Goal: Task Accomplishment & Management: Manage account settings

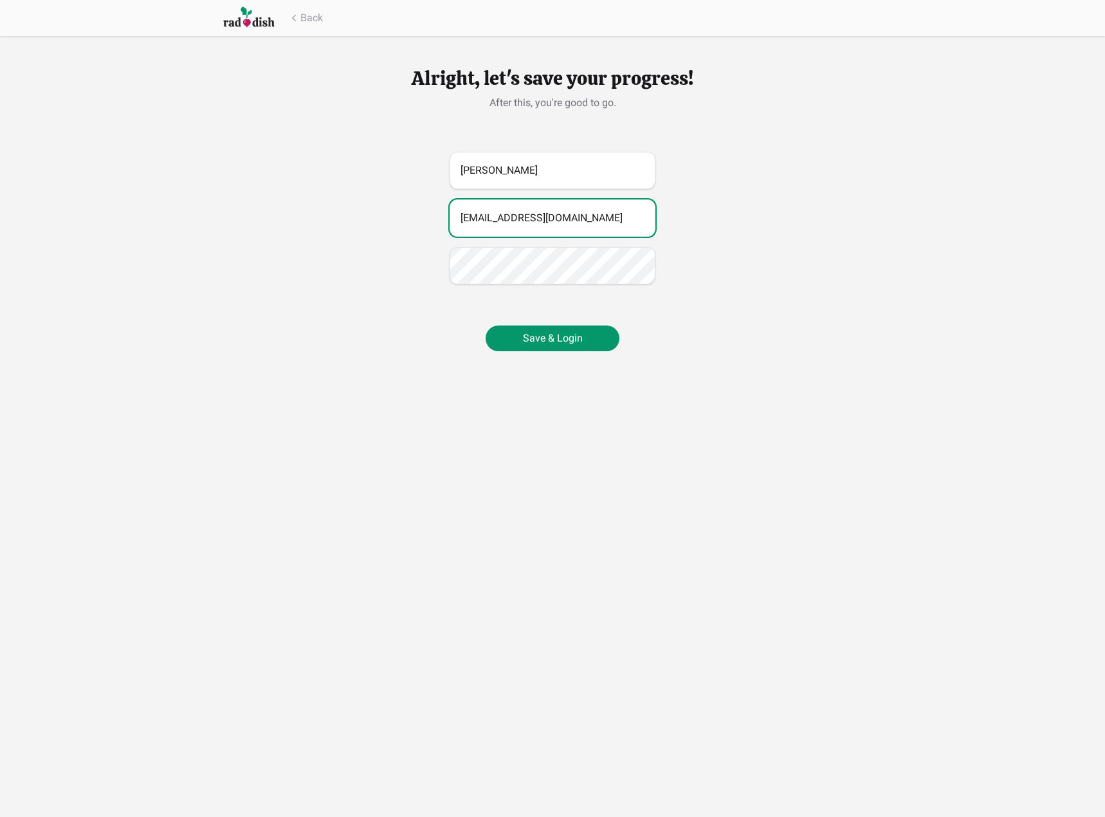
click at [634, 212] on input "[EMAIL_ADDRESS][DOMAIN_NAME]" at bounding box center [553, 217] width 206 height 37
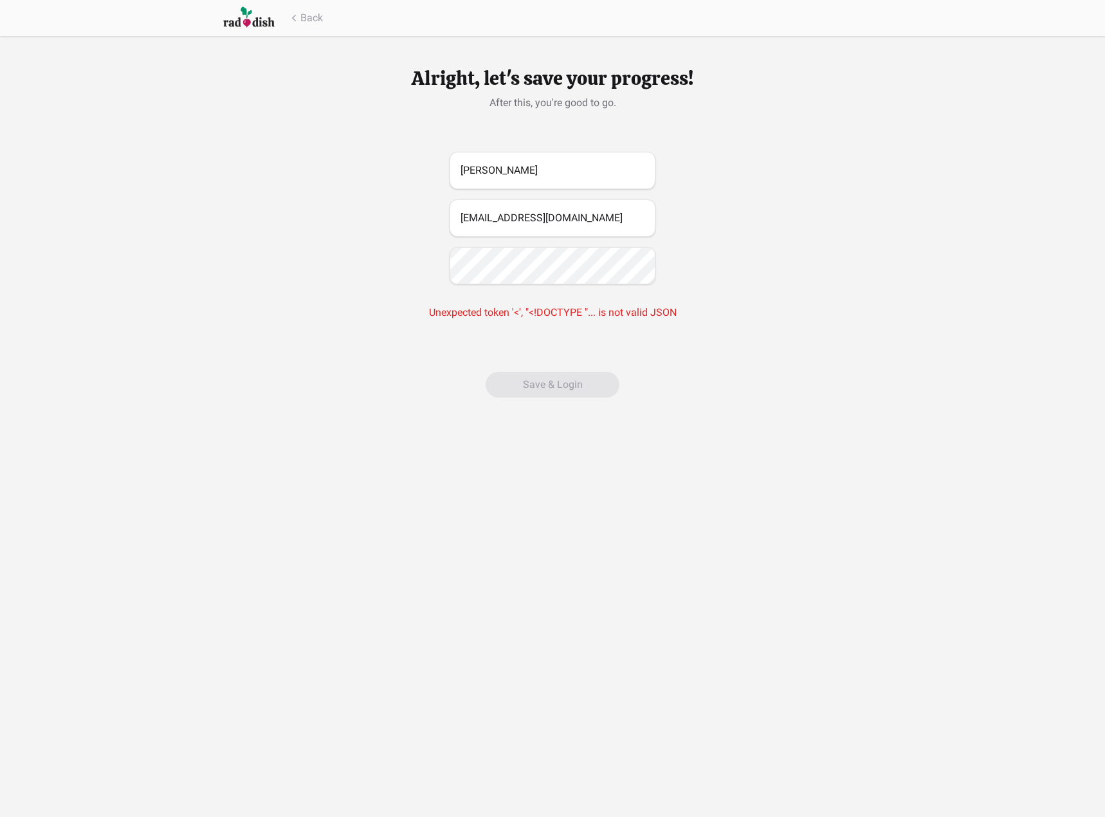
drag, startPoint x: 460, startPoint y: 304, endPoint x: 483, endPoint y: 309, distance: 23.0
click at [470, 307] on div "Alright, let's save your progress! After this, you're good to go. [PERSON_NAME]…" at bounding box center [553, 232] width 412 height 392
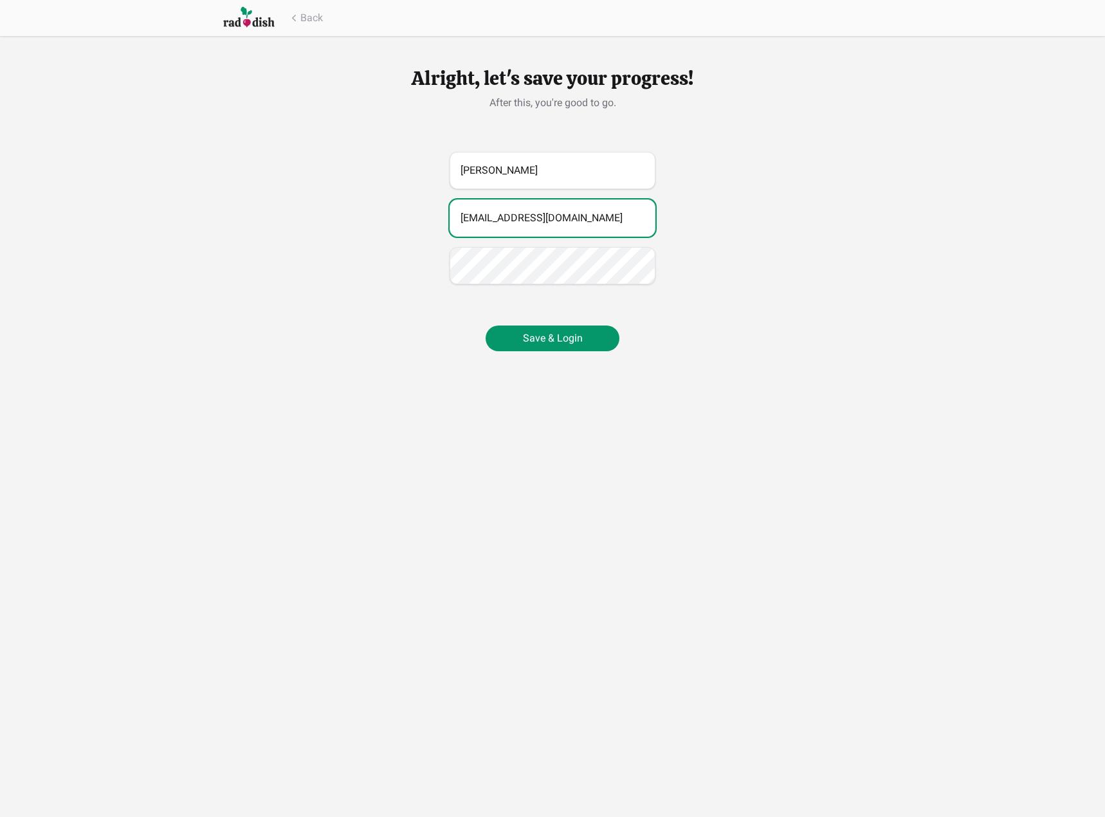
click at [625, 213] on input "[EMAIL_ADDRESS][DOMAIN_NAME]" at bounding box center [553, 217] width 206 height 37
click at [577, 345] on button "Save & Login" at bounding box center [553, 339] width 134 height 26
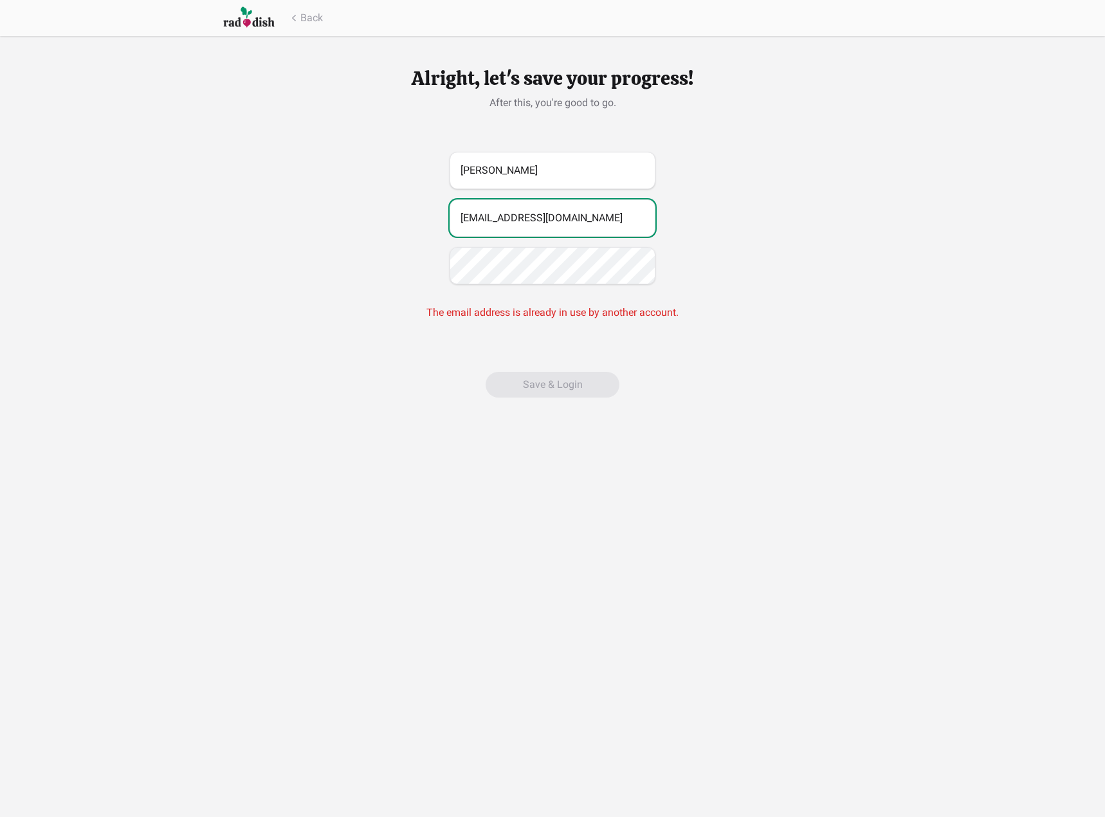
type textarea "om"
drag, startPoint x: 614, startPoint y: 214, endPoint x: 146, endPoint y: 209, distance: 468.4
click at [214, 219] on div "Alright, let's save your progress! After this, you're good to go. [PERSON_NAME]…" at bounding box center [552, 214] width 1105 height 428
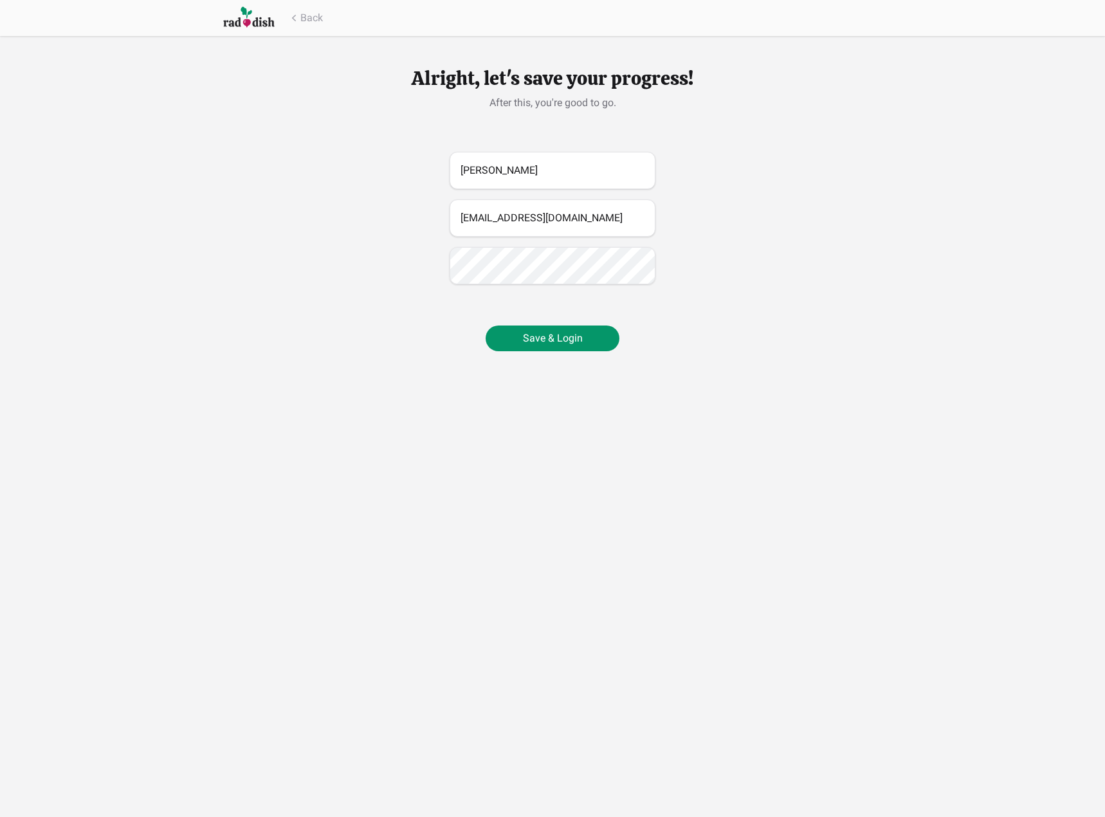
click at [396, 256] on div "[PERSON_NAME] [EMAIL_ADDRESS][DOMAIN_NAME]" at bounding box center [553, 218] width 412 height 133
click at [578, 347] on button "Save & Login" at bounding box center [553, 339] width 134 height 26
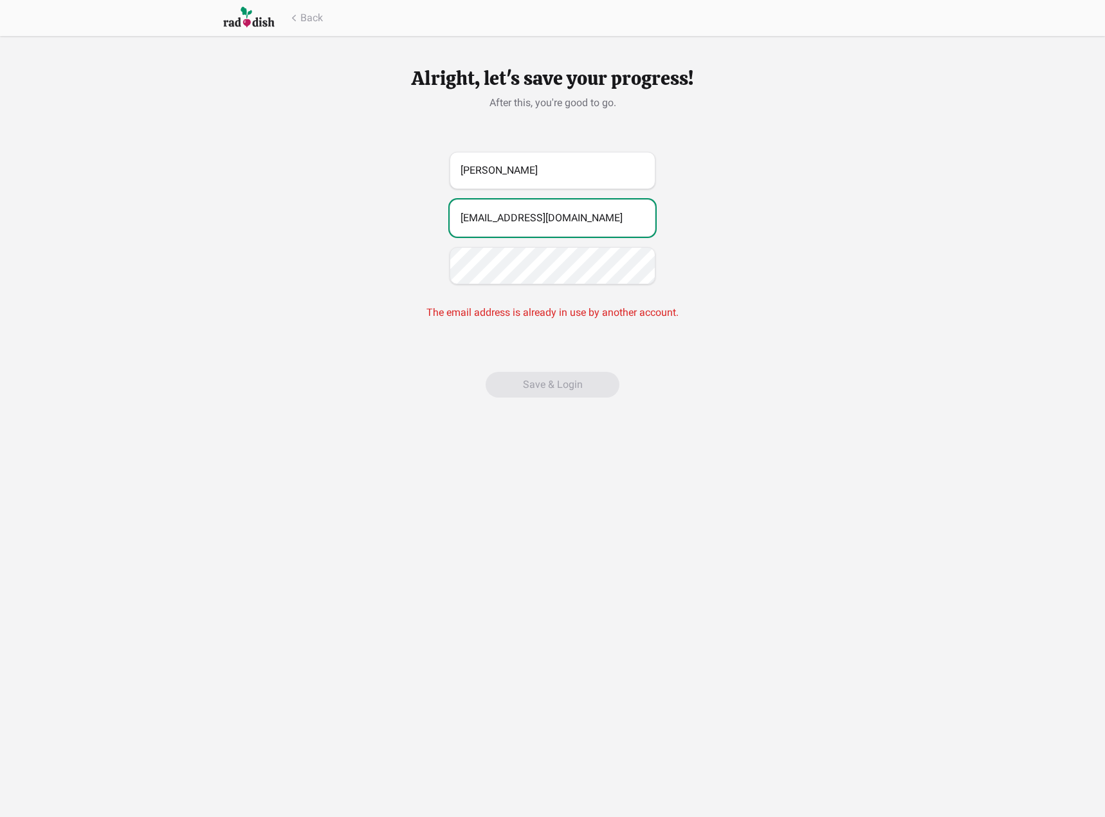
click at [522, 217] on input "[EMAIL_ADDRESS][DOMAIN_NAME]" at bounding box center [553, 217] width 206 height 37
type input "[EMAIL_ADDRESS][DOMAIN_NAME]"
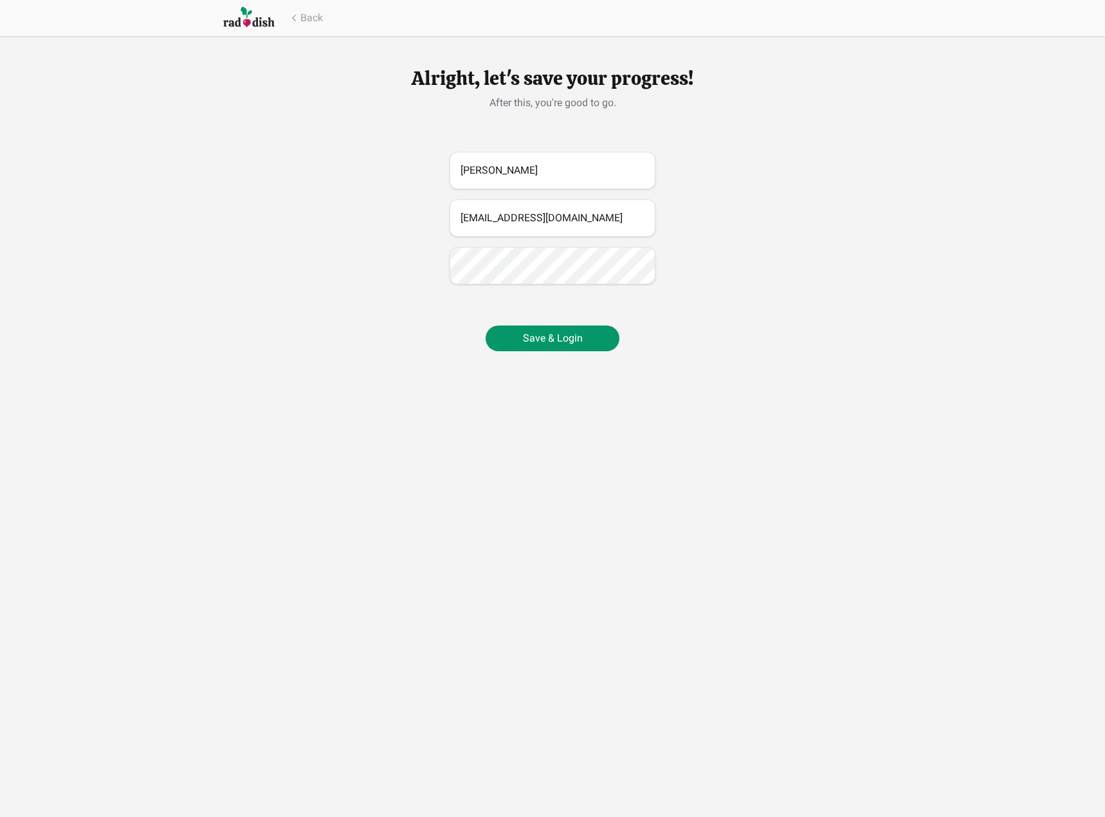
click at [761, 559] on body "Back Alright, let's save your progress! After this, you're good to go. [PERSON_…" at bounding box center [552, 408] width 1105 height 817
click at [594, 355] on div "Alright, let's save your progress! After this, you're good to go. [PERSON_NAME]…" at bounding box center [553, 209] width 412 height 346
click at [587, 343] on button "Save & Login" at bounding box center [553, 339] width 134 height 26
